Goal: Transaction & Acquisition: Purchase product/service

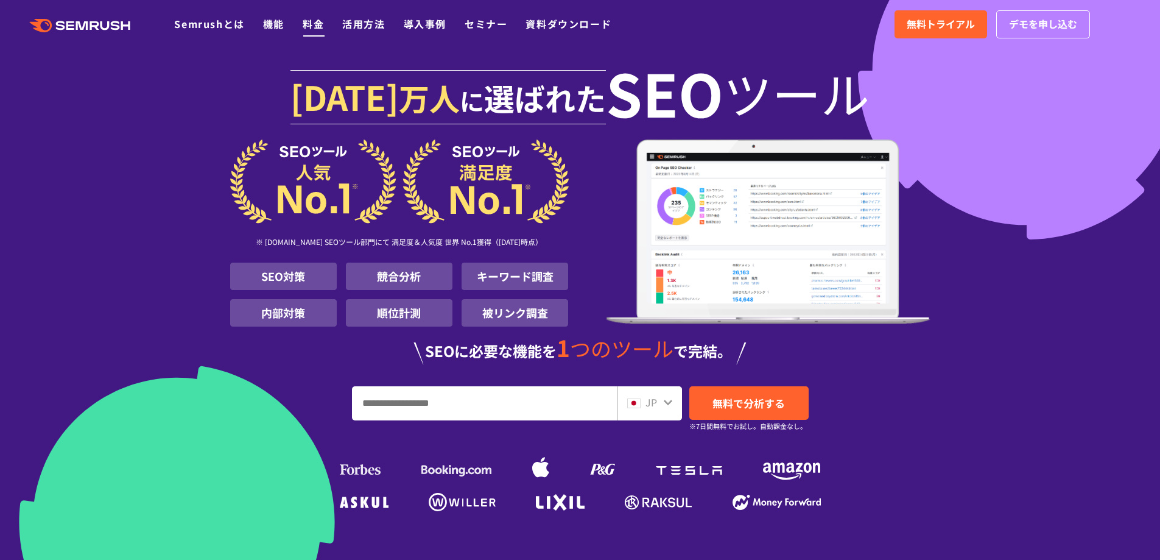
click at [319, 24] on link "料金" at bounding box center [313, 23] width 21 height 15
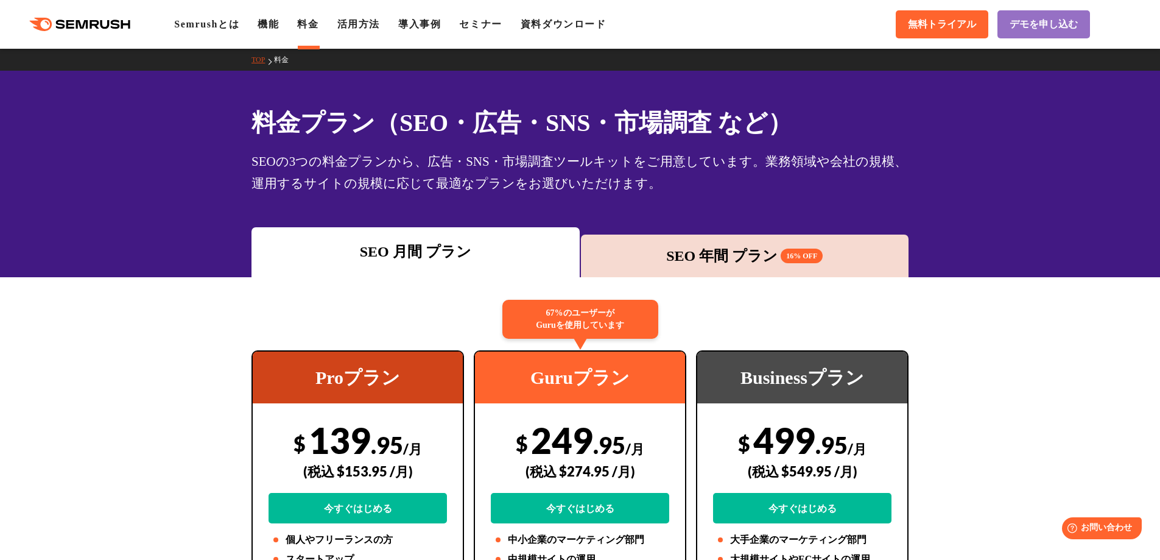
click at [696, 242] on div "SEO 年間 プラン 16% OFF" at bounding box center [745, 256] width 328 height 43
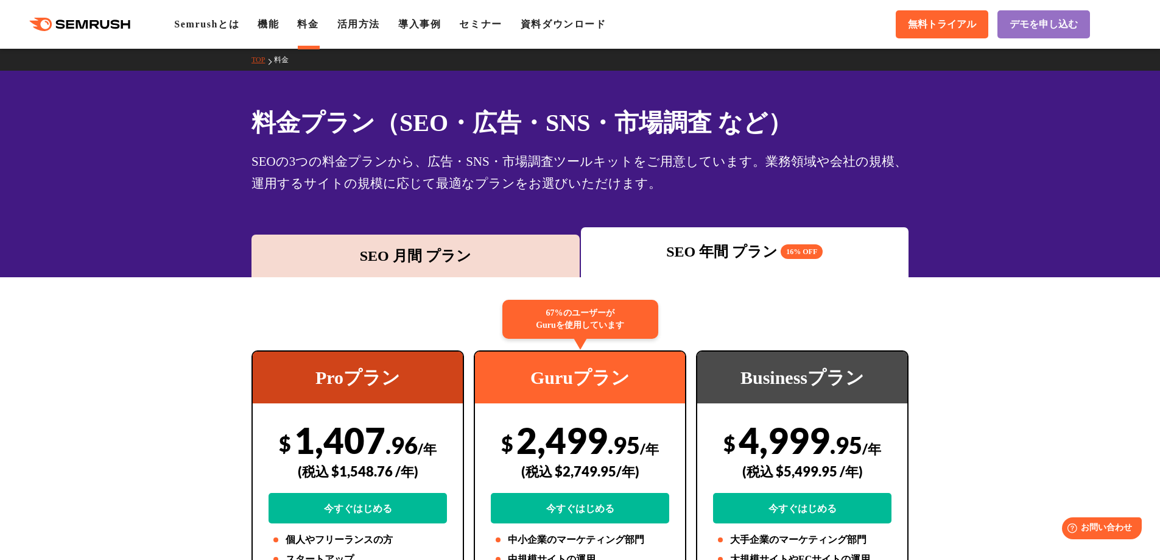
click at [402, 247] on div "SEO 月間 プラン" at bounding box center [416, 256] width 316 height 22
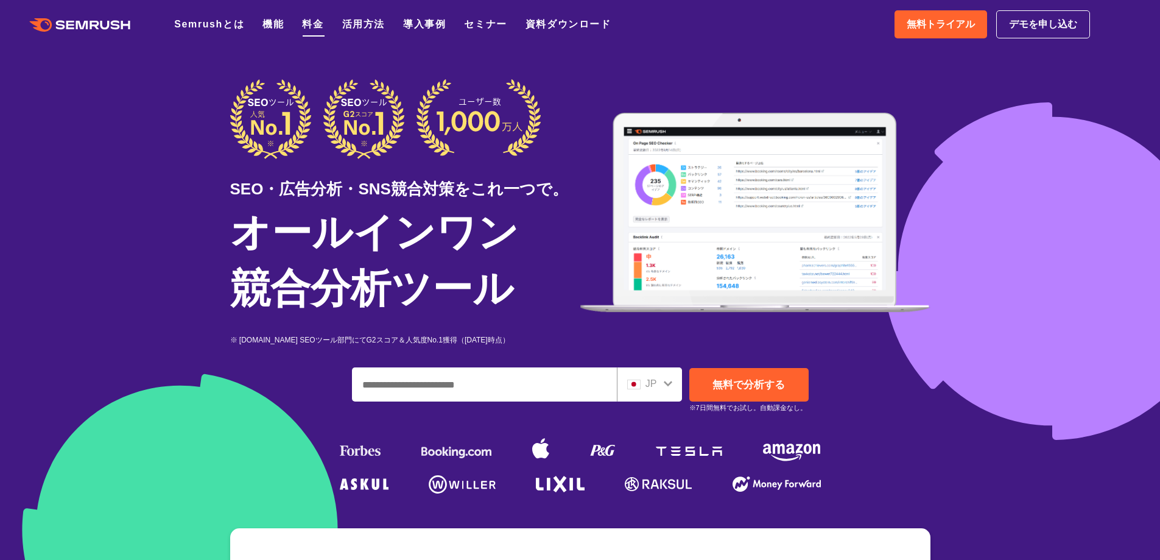
click at [304, 26] on link "料金" at bounding box center [312, 24] width 21 height 10
